Goal: Navigation & Orientation: Understand site structure

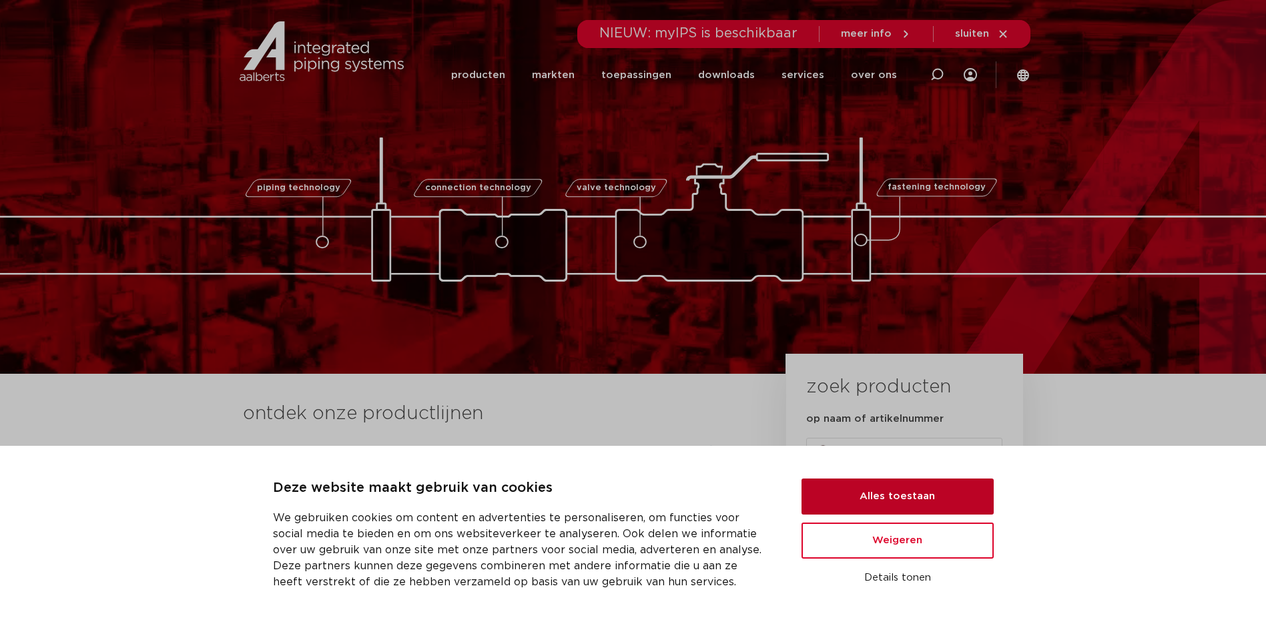
click at [920, 496] on button "Alles toestaan" at bounding box center [898, 497] width 192 height 36
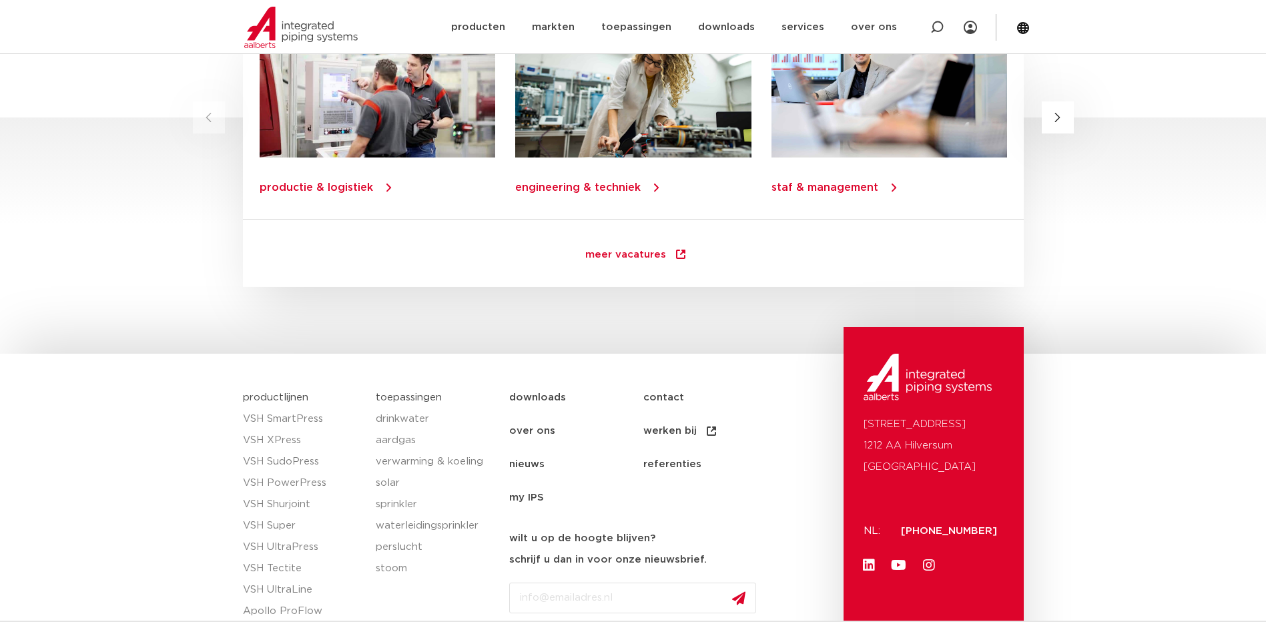
scroll to position [1911, 0]
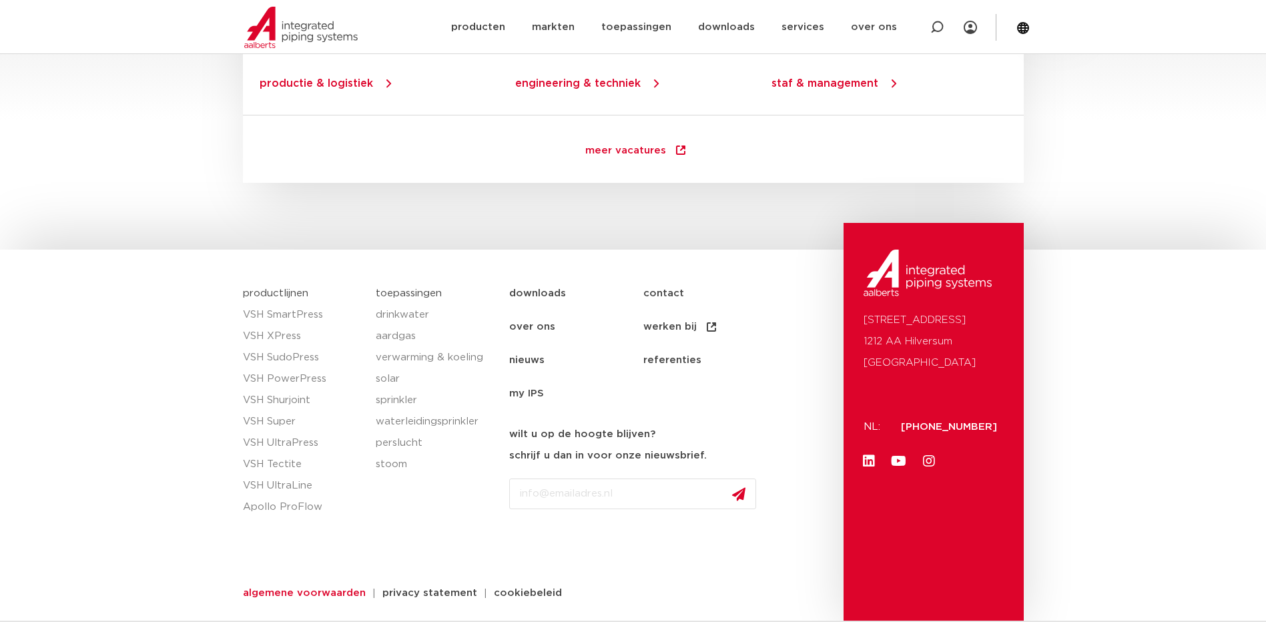
click at [327, 588] on span "algemene voorwaarden" at bounding box center [304, 593] width 123 height 10
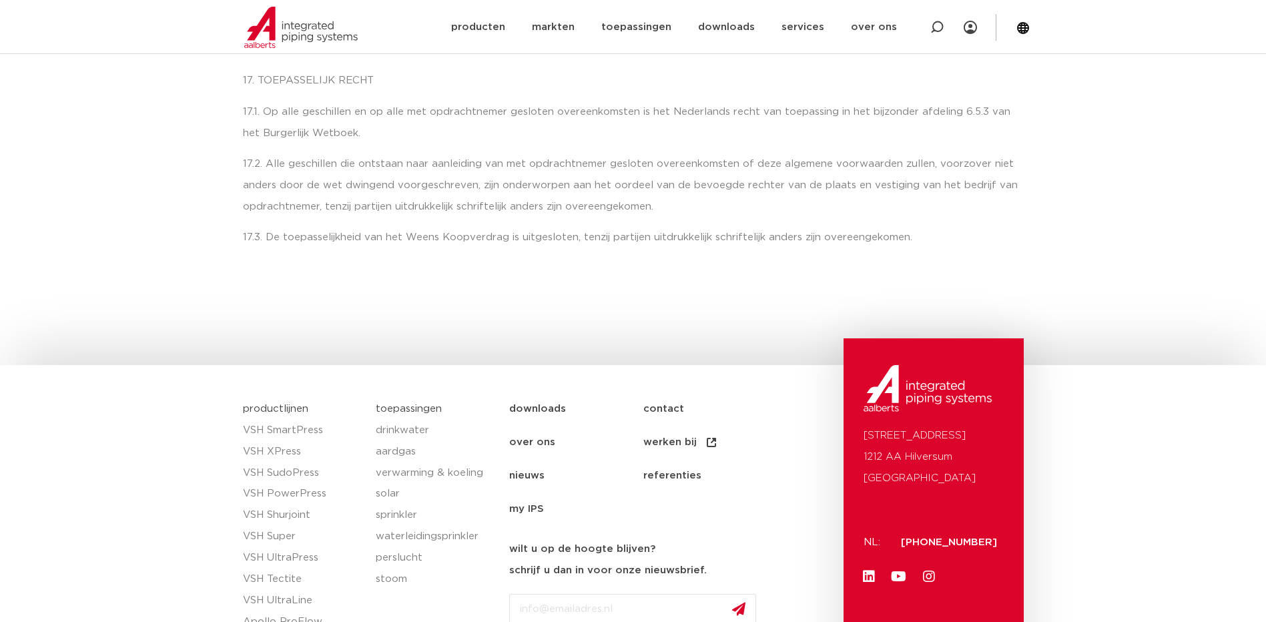
scroll to position [8345, 0]
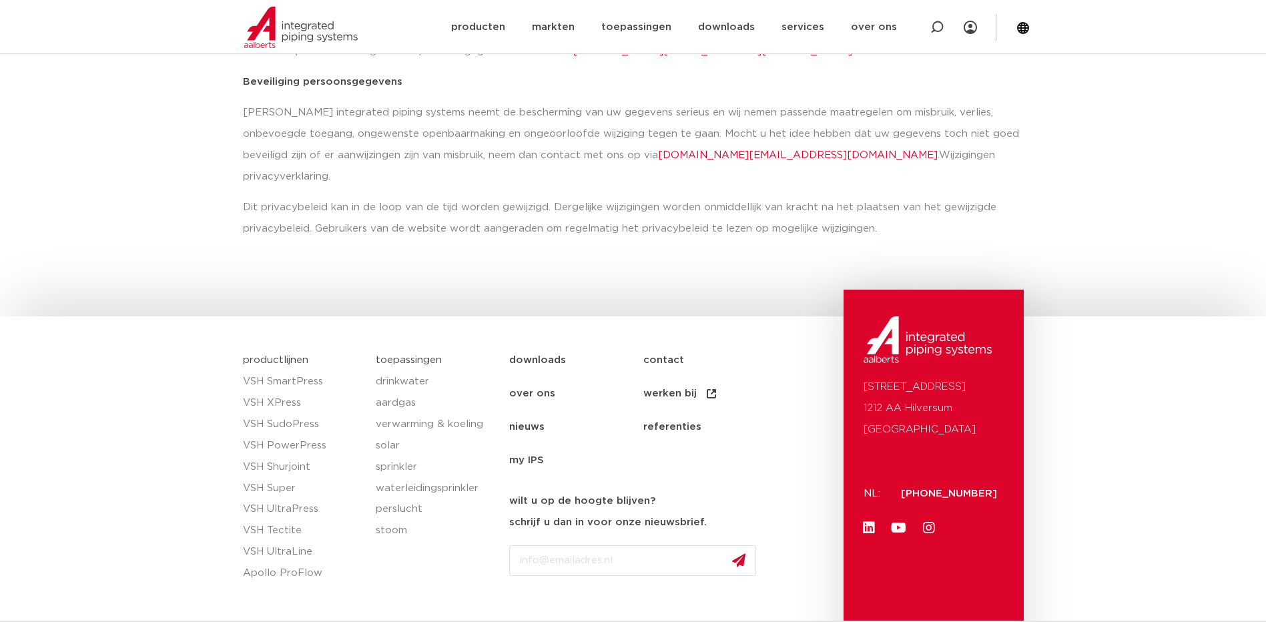
scroll to position [918, 0]
